Goal: Find specific page/section: Locate a particular part of the current website

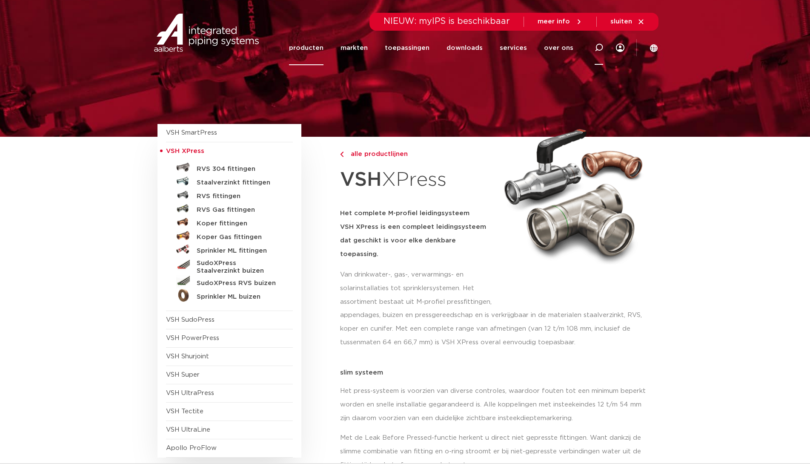
click at [598, 48] on icon at bounding box center [599, 47] width 9 height 9
paste input "6118101"
type input "6118101"
click button "Zoeken" at bounding box center [0, 0] width 0 height 0
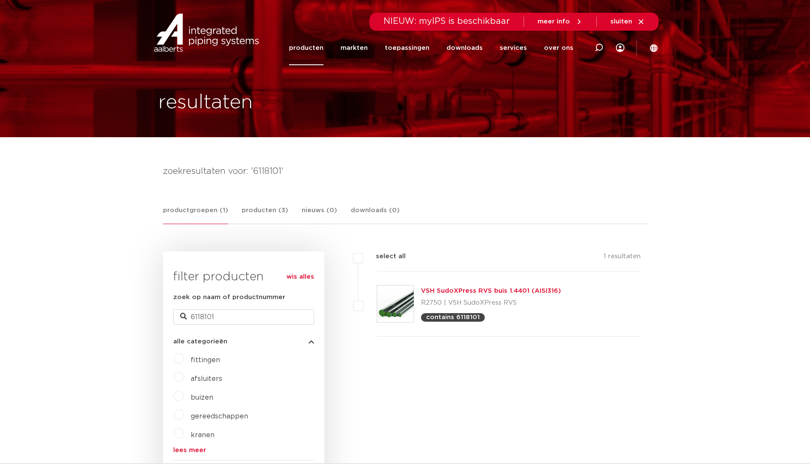
click at [544, 292] on link "VSH SudoXPress RVS buis 1.4401 (AISI316)" at bounding box center [491, 290] width 140 height 6
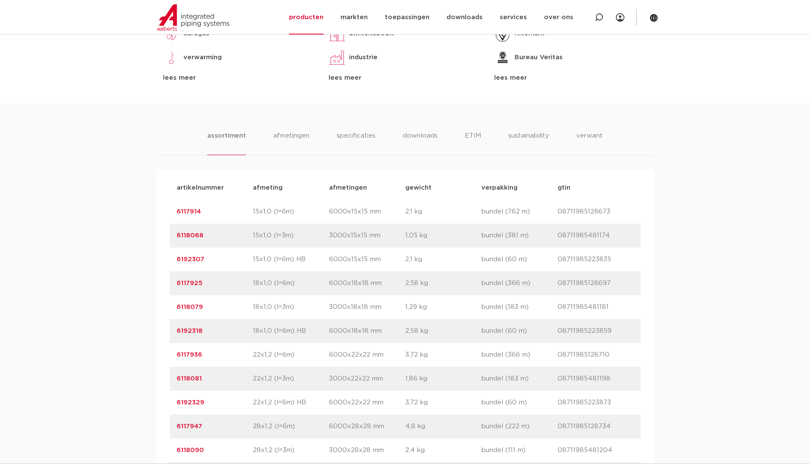
scroll to position [773, 0]
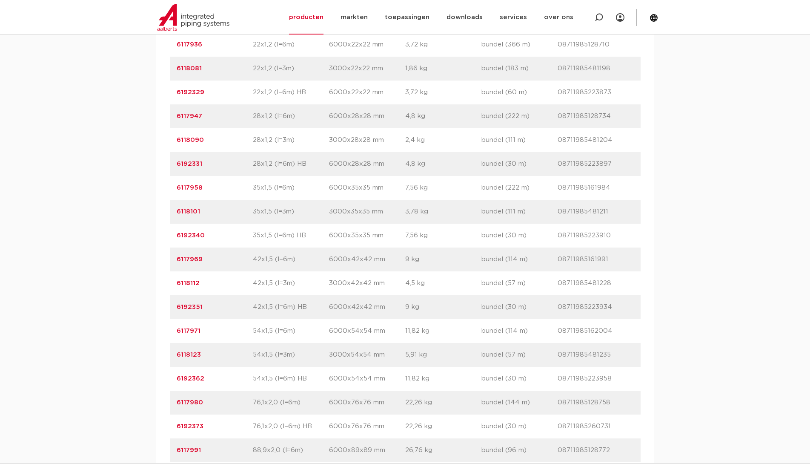
click at [83, 367] on div "assortiment [GEOGRAPHIC_DATA] specificaties downloads ETIM sustainability verwa…" at bounding box center [405, 167] width 810 height 747
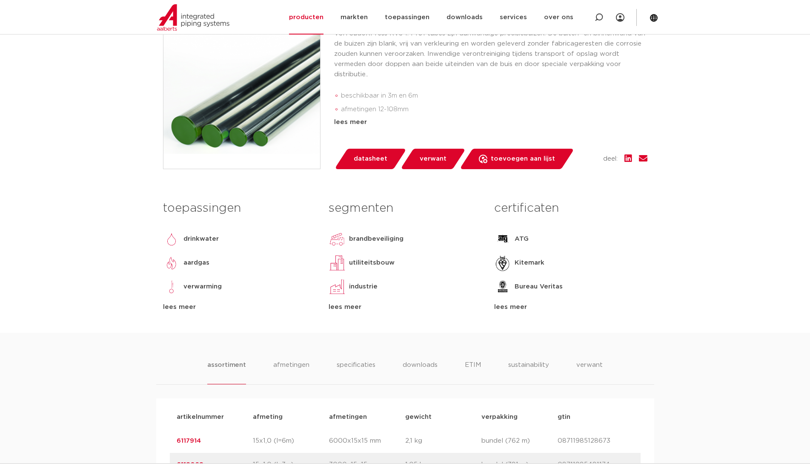
scroll to position [0, 0]
